Goal: Information Seeking & Learning: Learn about a topic

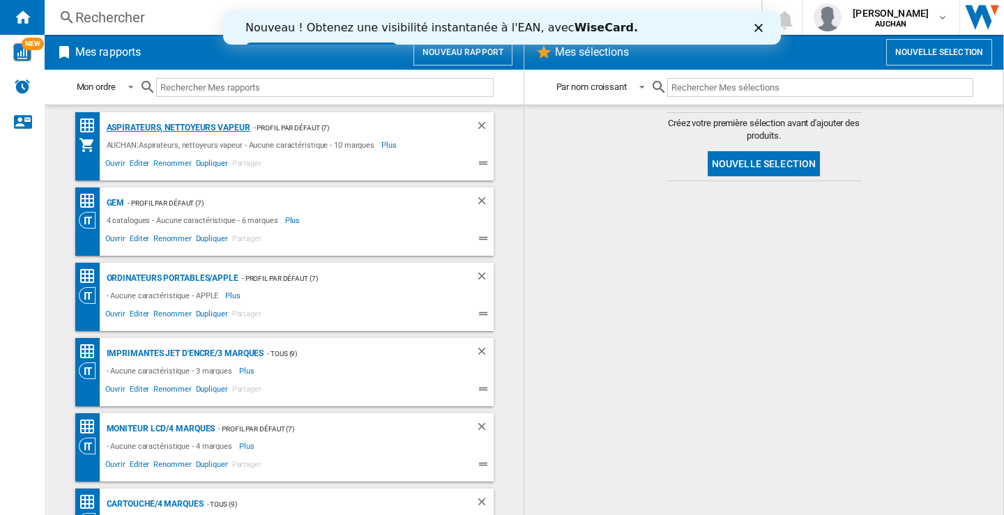
click at [169, 130] on div "Aspirateurs, nettoyeurs vapeur" at bounding box center [176, 127] width 147 height 17
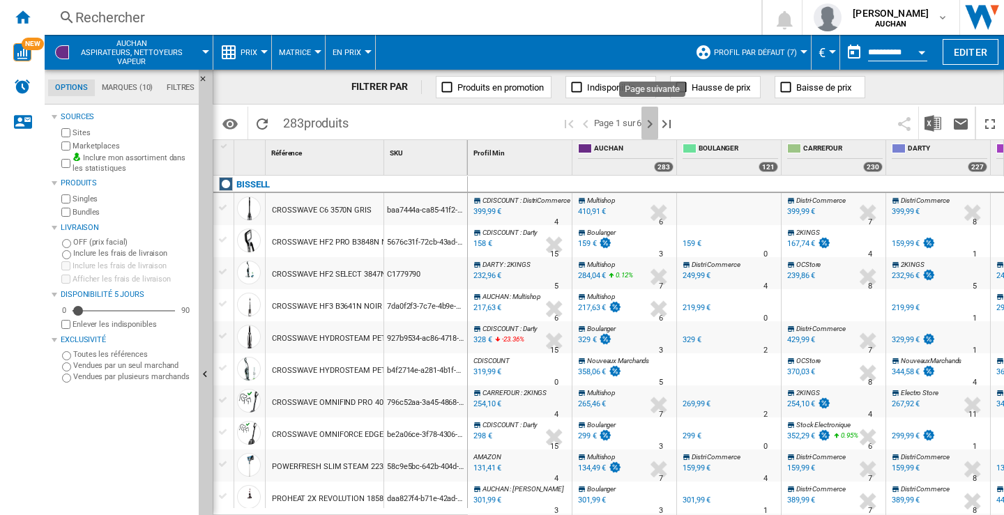
click at [652, 127] on ng-md-icon "Page suivante" at bounding box center [649, 124] width 17 height 17
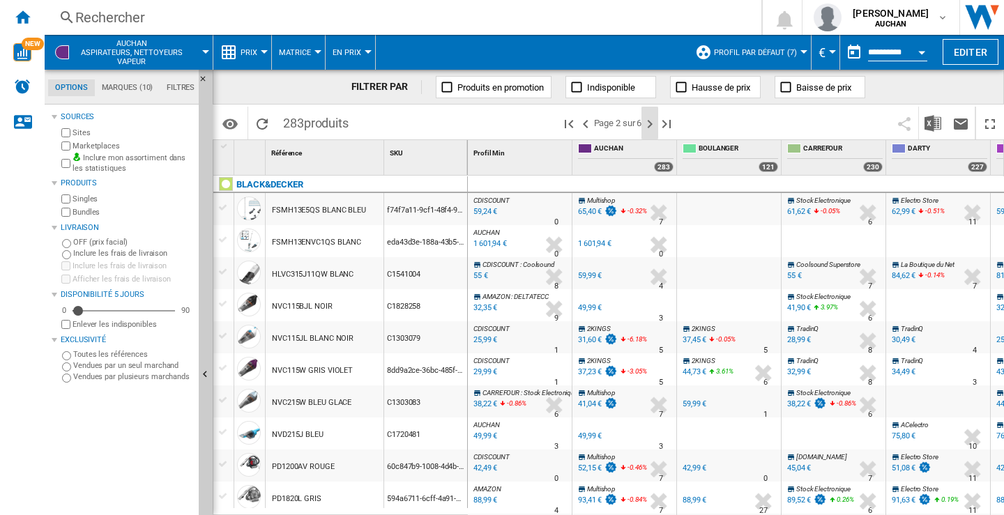
click at [652, 127] on ng-md-icon "Page suivante" at bounding box center [649, 124] width 17 height 17
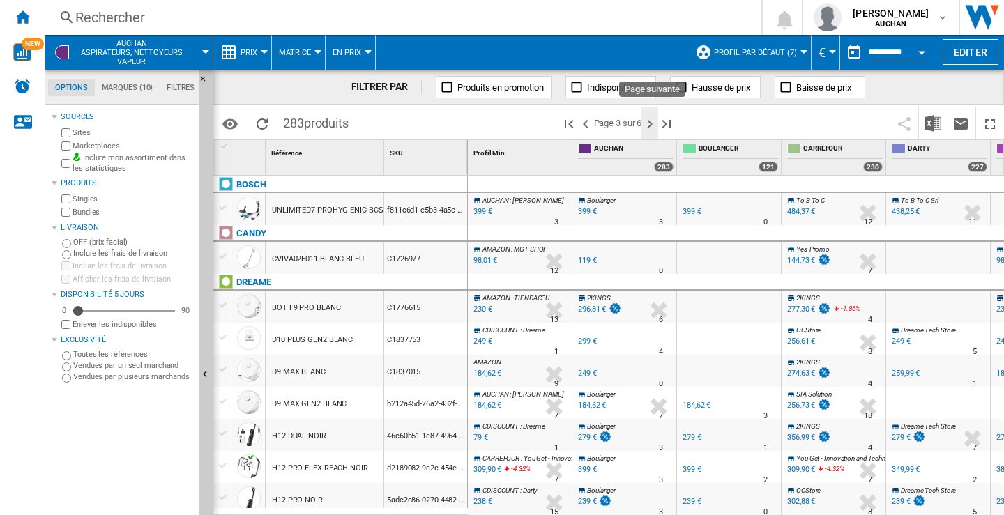
click at [650, 127] on ng-md-icon "Page suivante" at bounding box center [649, 124] width 17 height 17
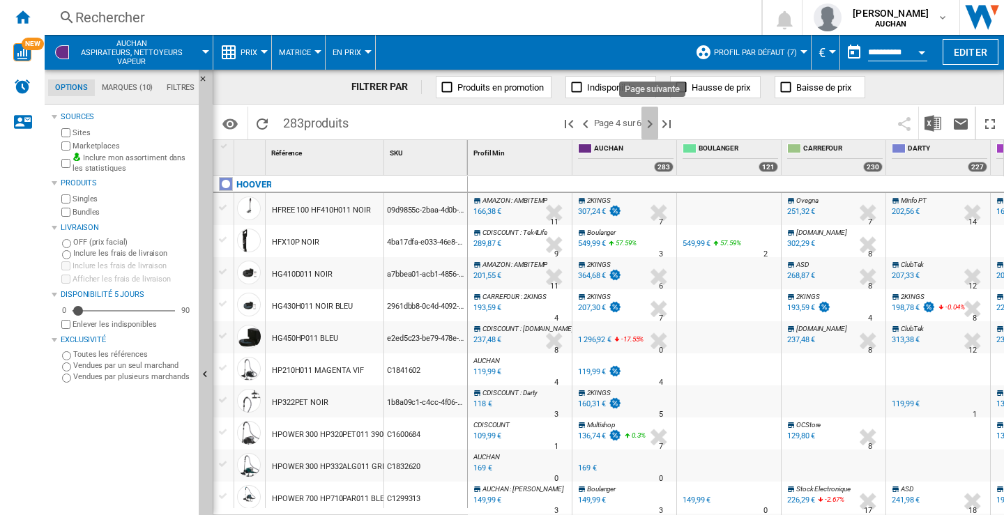
click at [650, 125] on ng-md-icon "Page suivante" at bounding box center [649, 124] width 17 height 17
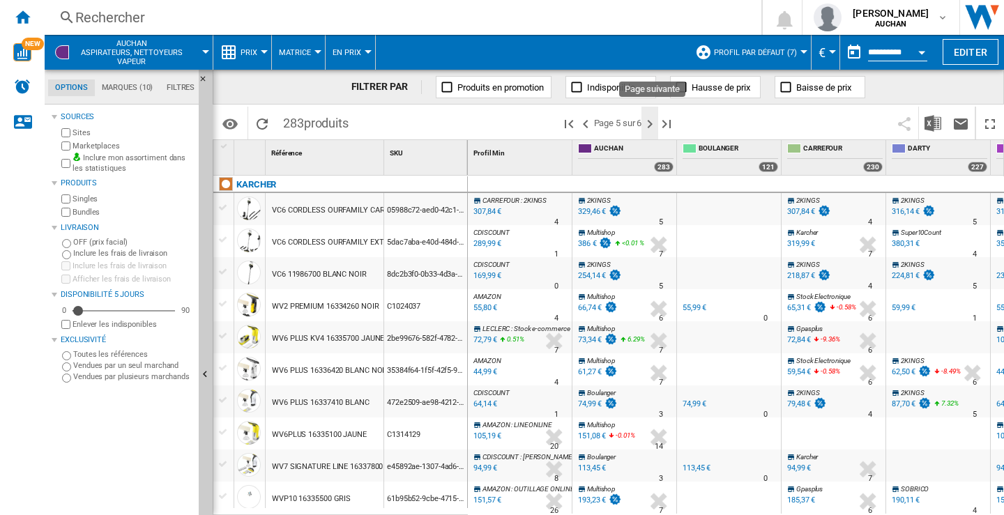
click at [651, 118] on ng-md-icon "Page suivante" at bounding box center [649, 124] width 17 height 17
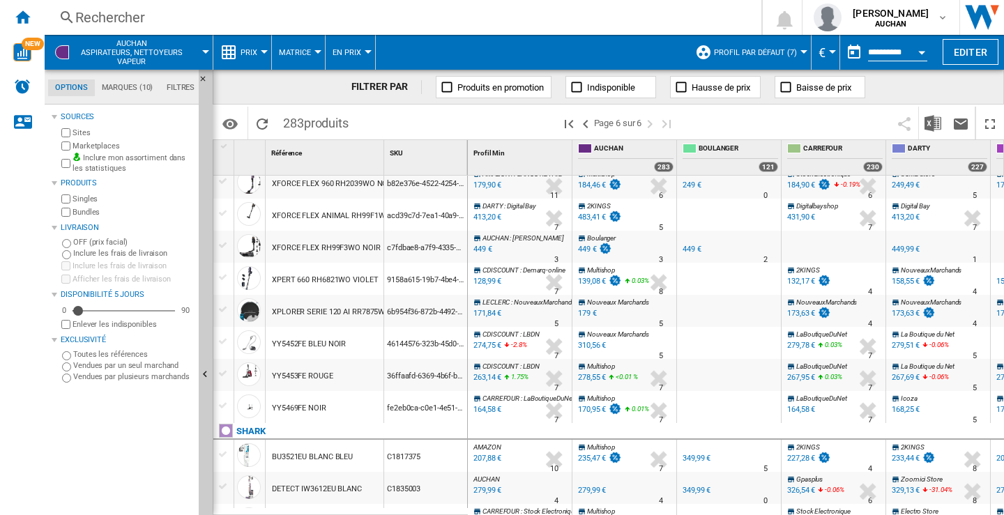
scroll to position [342, 0]
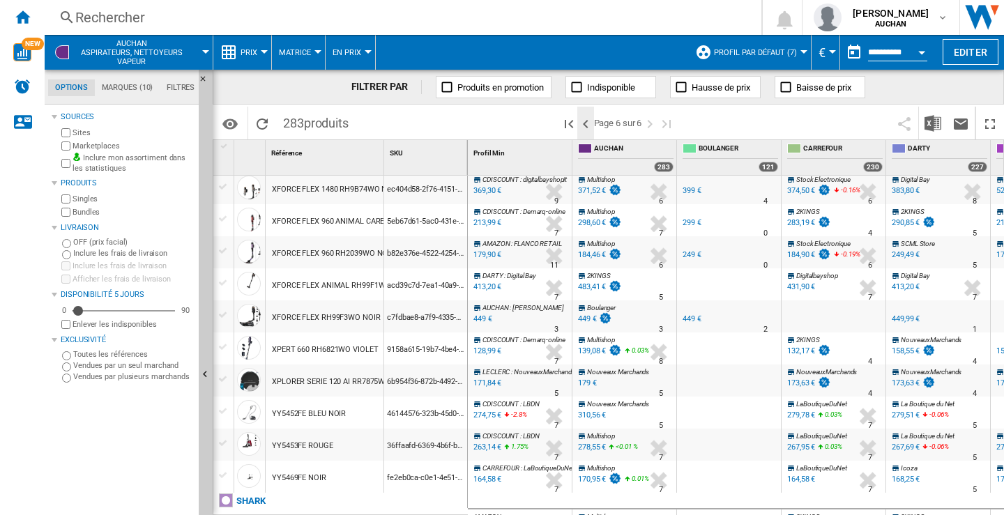
click at [586, 123] on ng-md-icon ">Page précédente" at bounding box center [585, 124] width 17 height 17
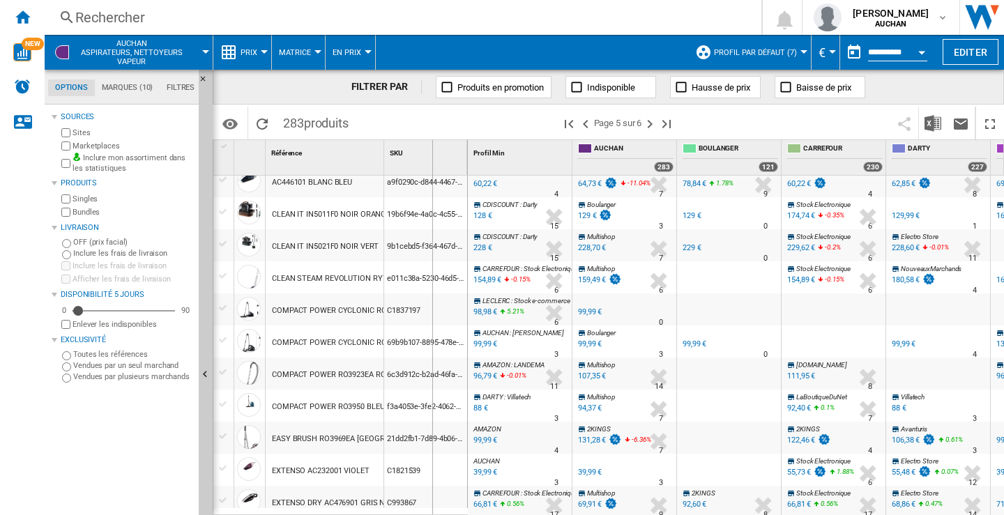
drag, startPoint x: 384, startPoint y: 151, endPoint x: 431, endPoint y: 163, distance: 48.4
click at [431, 163] on div "SKU 1" at bounding box center [426, 157] width 84 height 35
